Goal: Task Accomplishment & Management: Use online tool/utility

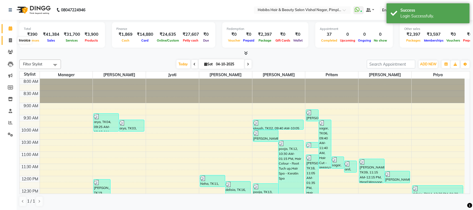
click at [10, 40] on icon at bounding box center [10, 40] width 3 height 4
select select "service"
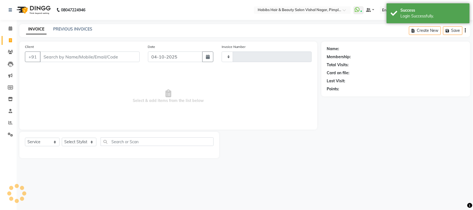
type input "7103"
select select "5725"
click at [63, 54] on input "Client" at bounding box center [90, 57] width 100 height 11
type input "9763466831"
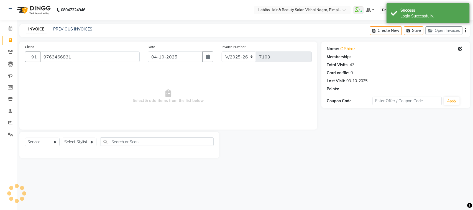
select select "1: Object"
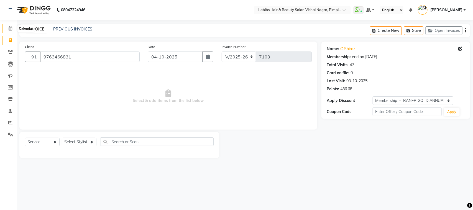
click at [10, 30] on icon at bounding box center [11, 28] width 4 height 4
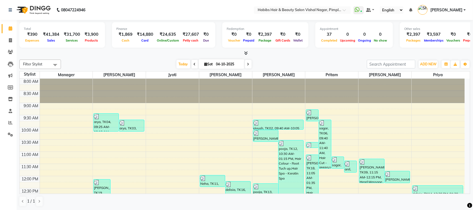
click at [186, 15] on nav "08047224946 Select Location × Habibs Hair & Beauty Salon Vishal Nagar, Pimple N…" at bounding box center [236, 10] width 473 height 20
click at [175, 10] on nav "08047224946 Select Location × Habibs Hair & Beauty Salon Vishal Nagar, Pimple N…" at bounding box center [236, 10] width 473 height 20
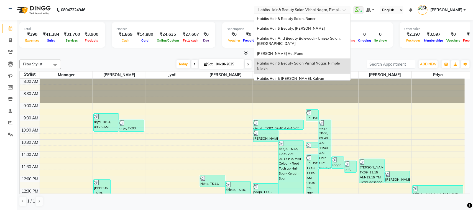
click at [343, 10] on span at bounding box center [346, 12] width 7 height 6
click at [302, 76] on div "Habibs Hair & [PERSON_NAME], Kalyan" at bounding box center [302, 79] width 96 height 10
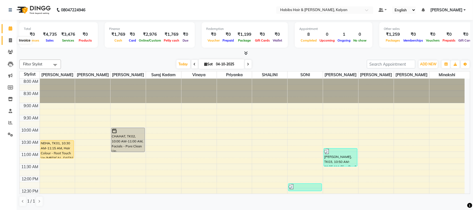
click at [11, 41] on icon at bounding box center [10, 40] width 3 height 4
select select "8185"
select select "service"
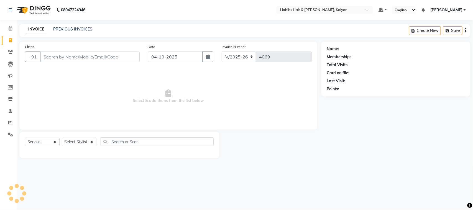
click at [70, 56] on input "Client" at bounding box center [90, 57] width 100 height 11
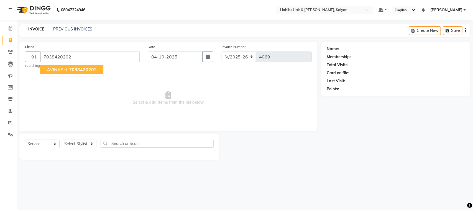
type input "7038420202"
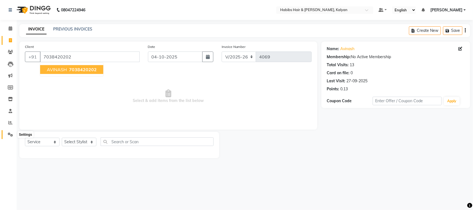
click at [7, 137] on span at bounding box center [11, 135] width 10 height 6
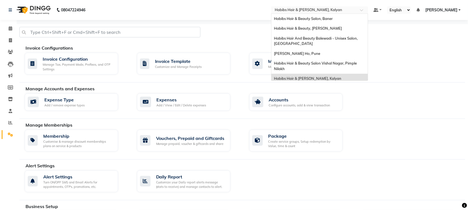
click at [360, 11] on span at bounding box center [363, 12] width 7 height 6
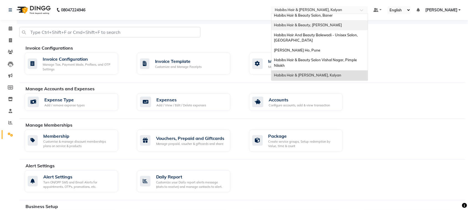
click at [332, 23] on div "Habibs Hair & Beauty, [PERSON_NAME]" at bounding box center [319, 25] width 96 height 10
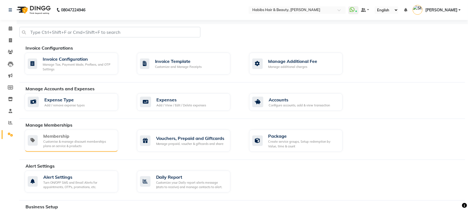
click at [88, 137] on div "Membership" at bounding box center [78, 136] width 70 height 7
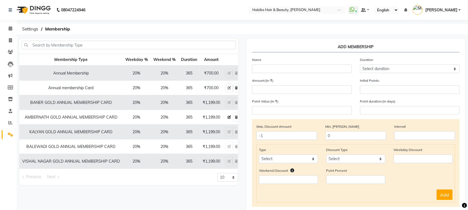
click at [229, 117] on icon at bounding box center [229, 117] width 3 height 3
select select
type input "0"
select select
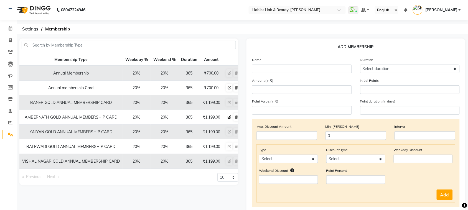
checkbox input "false"
type input "AMBERNATH GOLD ANNUAL MEMBERSHIP CARD"
select select "4: 365"
type input "1199"
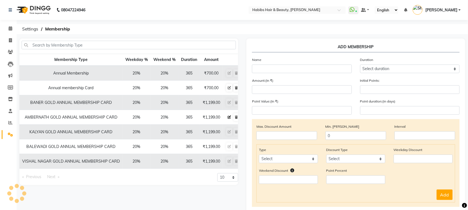
type input "0"
type input "-1"
type input "300"
type input "365"
checkbox input "true"
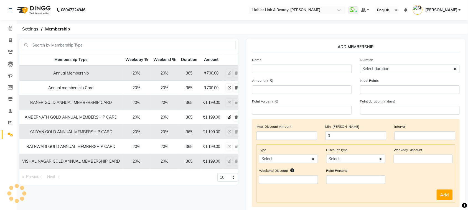
checkbox input "true"
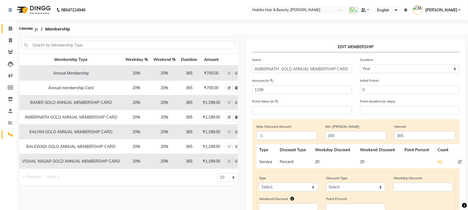
click at [8, 31] on span at bounding box center [11, 29] width 10 height 6
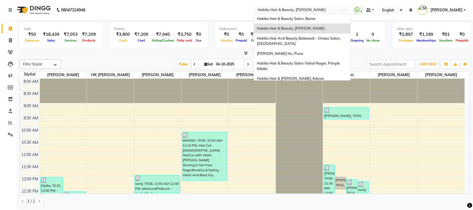
click at [334, 8] on input "text" at bounding box center [297, 11] width 80 height 6
click at [307, 74] on div "Habibs Hair & Beauty Kalyan, Kalyan" at bounding box center [302, 79] width 96 height 10
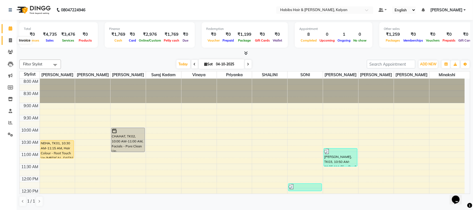
click at [10, 41] on icon at bounding box center [10, 40] width 3 height 4
select select "8185"
select select "service"
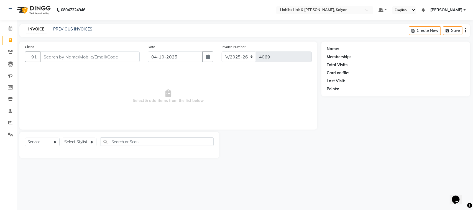
click at [73, 55] on input "Client" at bounding box center [90, 57] width 100 height 11
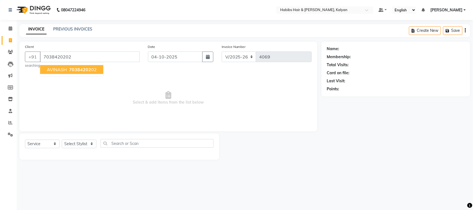
type input "7038420202"
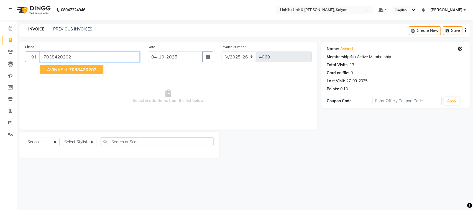
drag, startPoint x: 43, startPoint y: 56, endPoint x: 72, endPoint y: 52, distance: 29.2
click at [72, 52] on input "7038420202" at bounding box center [90, 57] width 100 height 11
click at [10, 54] on icon at bounding box center [10, 52] width 5 height 4
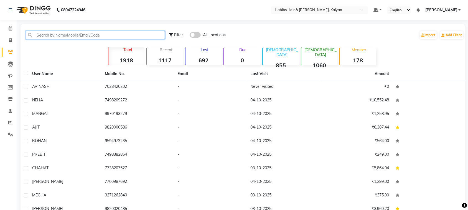
click at [104, 34] on input "text" at bounding box center [95, 35] width 139 height 9
paste input "7038420202"
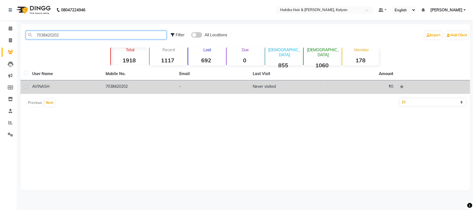
type input "7038420202"
click at [149, 88] on td "7038420202" at bounding box center [140, 87] width 74 height 14
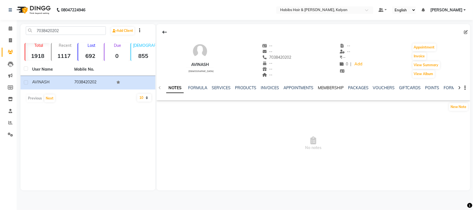
click at [323, 88] on link "MEMBERSHIP" at bounding box center [331, 87] width 26 height 5
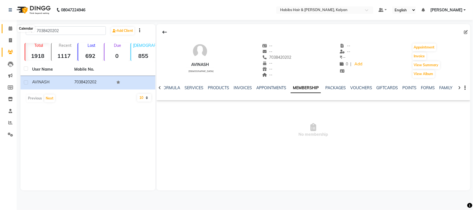
click at [11, 28] on icon at bounding box center [11, 28] width 4 height 4
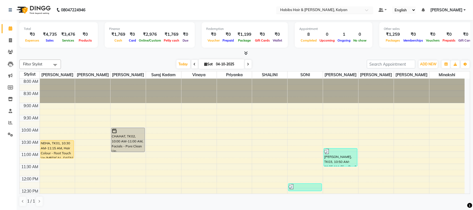
click at [362, 11] on div at bounding box center [324, 11] width 97 height 6
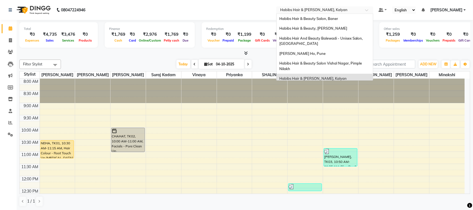
scroll to position [3, 0]
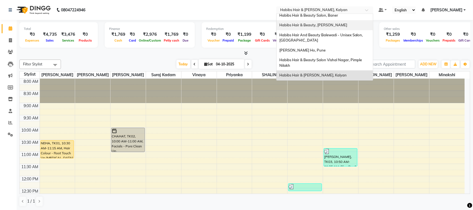
click at [336, 28] on div "Habibs Hair & Beauty, Ambernath" at bounding box center [325, 25] width 96 height 10
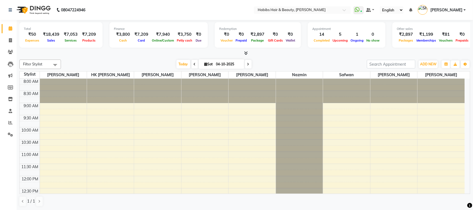
select select "en"
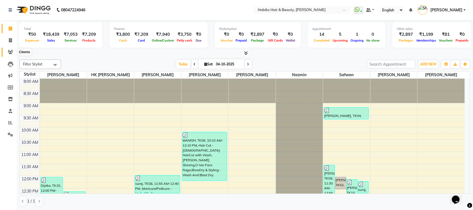
click at [9, 54] on icon at bounding box center [10, 52] width 5 height 4
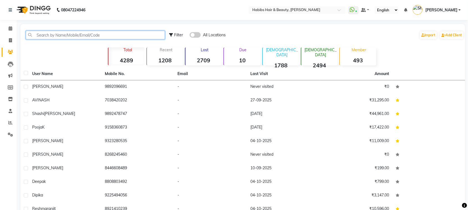
click at [99, 35] on input "text" at bounding box center [95, 35] width 139 height 9
paste input "7038420202"
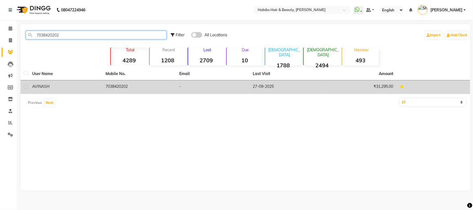
type input "7038420202"
click at [218, 86] on td "-" at bounding box center [213, 87] width 74 height 14
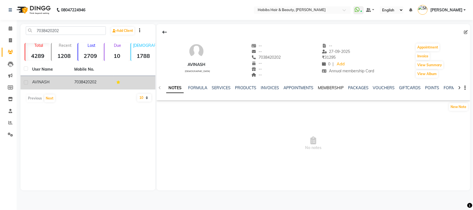
click at [322, 88] on link "MEMBERSHIP" at bounding box center [331, 87] width 26 height 5
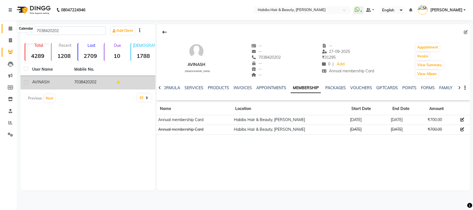
click at [9, 29] on icon at bounding box center [11, 28] width 4 height 4
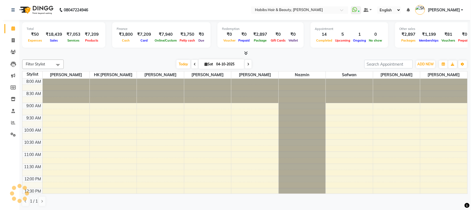
scroll to position [222, 0]
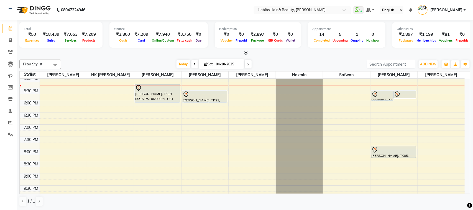
click at [340, 8] on div at bounding box center [302, 11] width 97 height 6
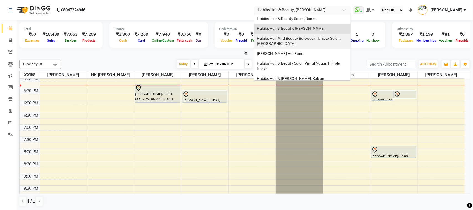
click at [308, 38] on span "Habibs Hair And Beauty Balewadi - Unisex Salon, [GEOGRAPHIC_DATA]" at bounding box center [299, 41] width 85 height 10
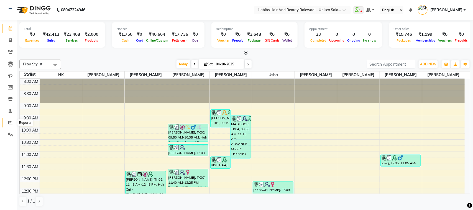
click at [11, 122] on icon at bounding box center [10, 123] width 4 height 4
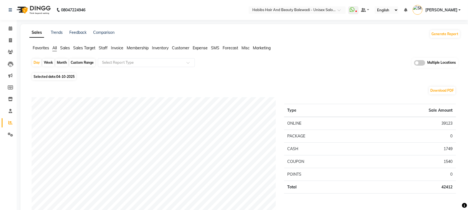
click at [105, 47] on span "Staff" at bounding box center [103, 47] width 9 height 5
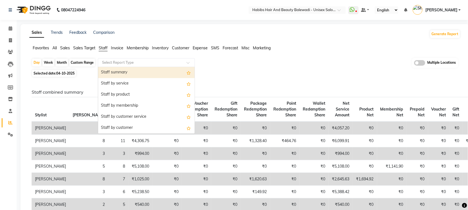
click at [178, 63] on input "text" at bounding box center [141, 63] width 80 height 6
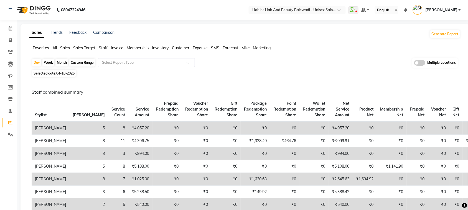
click at [59, 75] on span "04-10-2025" at bounding box center [65, 73] width 18 height 4
select select "10"
select select "2025"
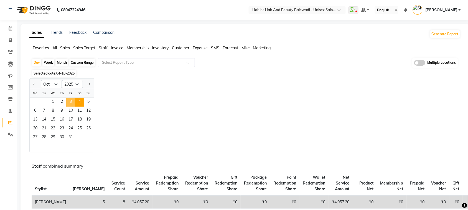
click at [72, 103] on span "3" at bounding box center [70, 102] width 9 height 9
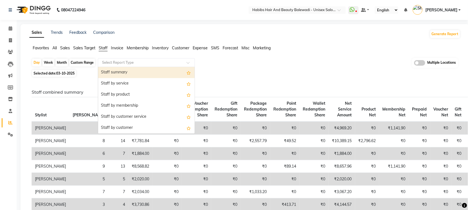
click at [185, 66] on div "Select Report Type" at bounding box center [146, 62] width 97 height 9
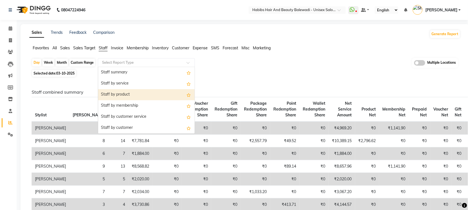
click at [158, 99] on div "Staff by product" at bounding box center [146, 94] width 96 height 11
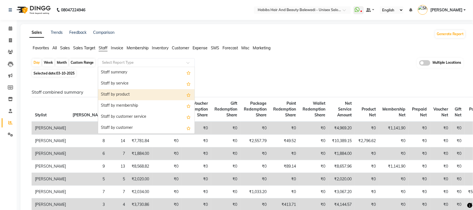
select select "full_report"
select select "csv"
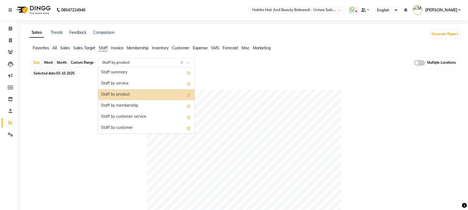
click at [189, 64] on span at bounding box center [190, 65] width 7 height 6
click at [152, 103] on div "Staff by membership" at bounding box center [146, 105] width 96 height 11
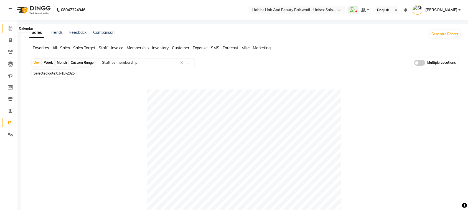
click at [9, 31] on span at bounding box center [11, 29] width 10 height 6
